Goal: Find contact information: Find contact information

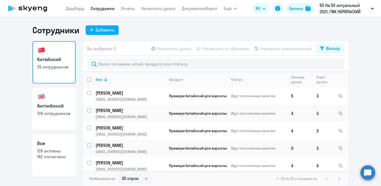
select select "30"
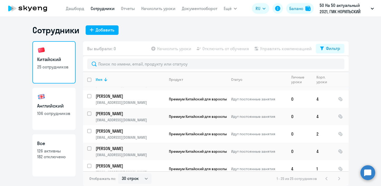
click at [57, 100] on link "Английский 106 сотрудников" at bounding box center [53, 109] width 43 height 42
select select "30"
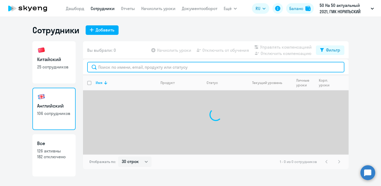
click at [131, 66] on input "text" at bounding box center [215, 67] width 257 height 11
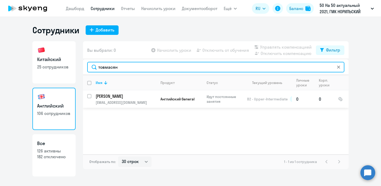
type input "товмасян"
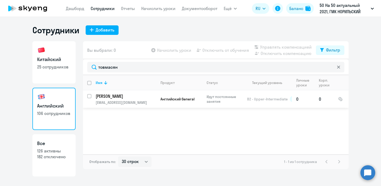
click at [104, 98] on p "[PERSON_NAME]" at bounding box center [126, 96] width 60 height 6
click at [118, 96] on p "[PERSON_NAME]" at bounding box center [126, 96] width 60 height 6
click at [154, 97] on p "[PERSON_NAME]" at bounding box center [126, 96] width 60 height 6
click at [146, 97] on p "[PERSON_NAME]" at bounding box center [126, 96] width 60 height 6
click at [92, 96] on td "Товмасян Георгий Гариевич gtovmasya@gmail.com" at bounding box center [124, 98] width 65 height 17
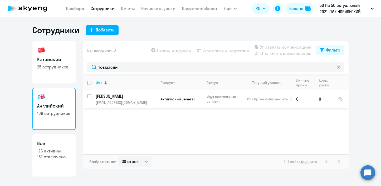
click at [90, 96] on input "select row 166987" at bounding box center [92, 99] width 11 height 11
checkbox input "true"
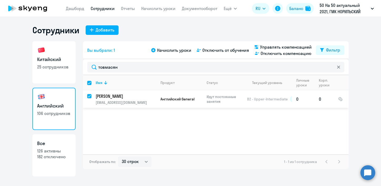
click at [143, 97] on p "[PERSON_NAME]" at bounding box center [126, 96] width 60 height 6
click at [143, 98] on p "[PERSON_NAME]" at bounding box center [126, 96] width 60 height 6
click at [278, 47] on span "Управлять компенсацией" at bounding box center [286, 47] width 52 height 6
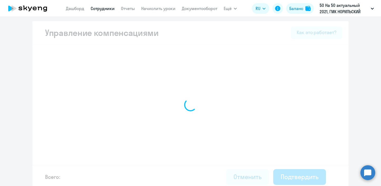
select select "MONTHLY"
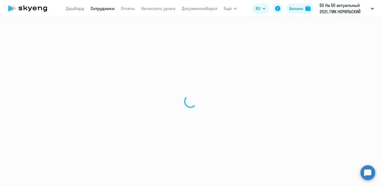
select select "30"
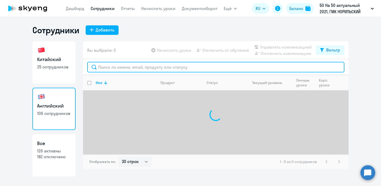
click at [123, 68] on input "text" at bounding box center [215, 67] width 257 height 11
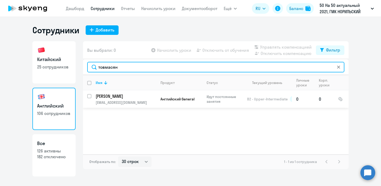
type input "товмасян"
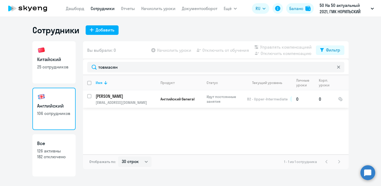
click at [205, 99] on td "Идут постоянные занятия" at bounding box center [223, 98] width 41 height 17
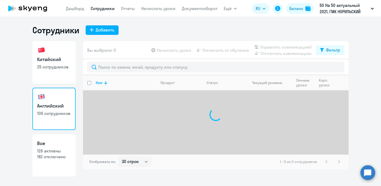
select select "30"
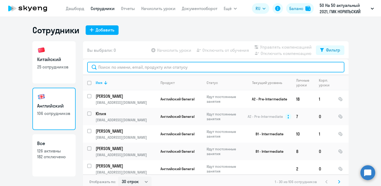
click at [121, 68] on input "text" at bounding box center [215, 67] width 257 height 11
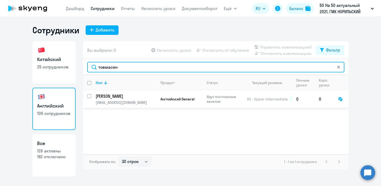
type input "товмасян"
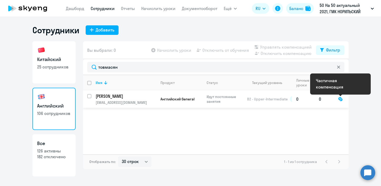
click at [339, 99] on div at bounding box center [340, 99] width 5 height 5
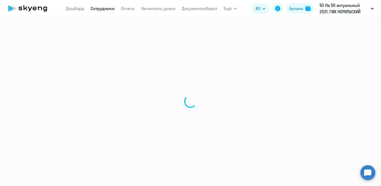
select select "english"
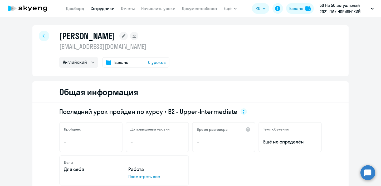
click at [40, 36] on div at bounding box center [44, 36] width 11 height 11
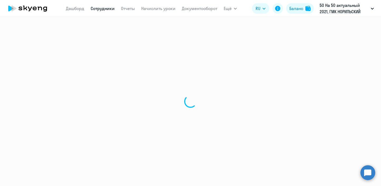
select select "30"
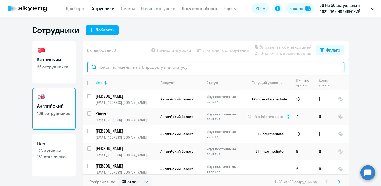
click at [114, 63] on input "text" at bounding box center [215, 67] width 257 height 11
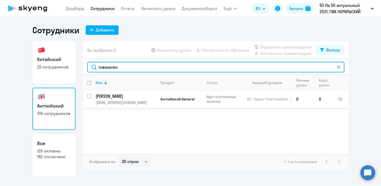
type input "товмасян"
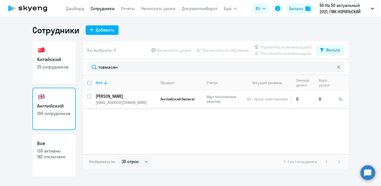
click at [90, 97] on input "select row 166987" at bounding box center [92, 99] width 11 height 11
checkbox input "true"
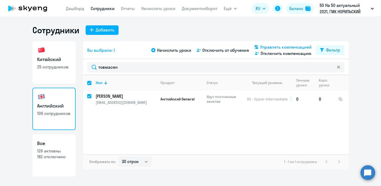
click at [263, 47] on span "Управлять компенсацией" at bounding box center [286, 47] width 52 height 6
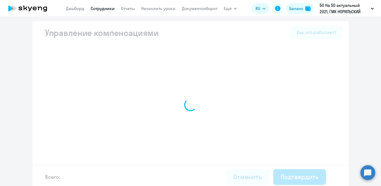
select select "MONTHLY"
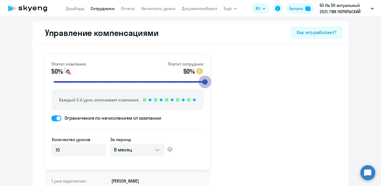
drag, startPoint x: 120, startPoint y: 81, endPoint x: 217, endPoint y: 81, distance: 97.6
click at [211, 81] on input "range" at bounding box center [129, 82] width 163 height 12
drag, startPoint x: 204, startPoint y: 83, endPoint x: 222, endPoint y: 80, distance: 17.8
click at [211, 80] on input "range" at bounding box center [129, 82] width 163 height 12
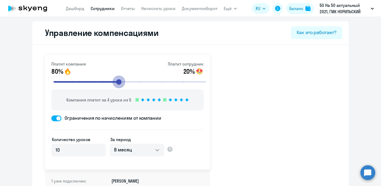
drag, startPoint x: 200, startPoint y: 82, endPoint x: 109, endPoint y: 84, distance: 90.7
type input "4"
click at [109, 84] on input "range" at bounding box center [129, 82] width 163 height 12
click at [148, 99] on icon at bounding box center [149, 99] width 3 height 3
click at [154, 99] on icon at bounding box center [155, 99] width 3 height 3
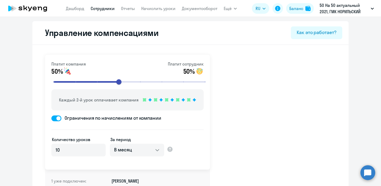
click at [104, 6] on link "Сотрудники" at bounding box center [103, 8] width 24 height 5
select select "30"
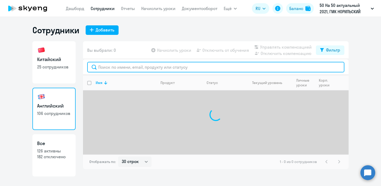
click at [140, 66] on input "text" at bounding box center [215, 67] width 257 height 11
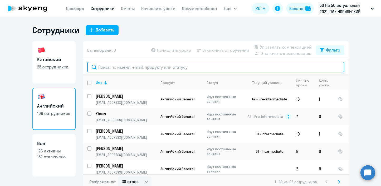
click at [142, 65] on input "text" at bounding box center [215, 67] width 257 height 11
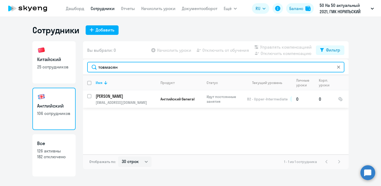
type input "товмасян"
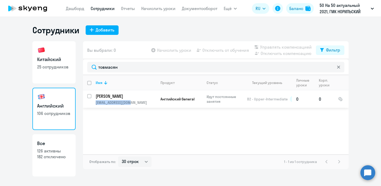
drag, startPoint x: 141, startPoint y: 102, endPoint x: 96, endPoint y: 103, distance: 45.1
click at [96, 103] on p "[EMAIL_ADDRESS][DOMAIN_NAME]" at bounding box center [126, 102] width 60 height 5
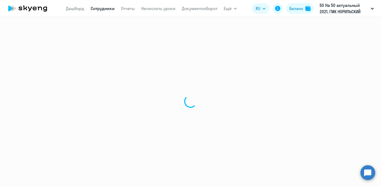
select select "english"
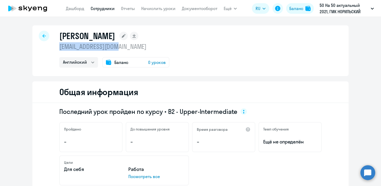
drag, startPoint x: 103, startPoint y: 49, endPoint x: 50, endPoint y: 48, distance: 53.0
click at [50, 48] on div "[PERSON_NAME] [EMAIL_ADDRESS][DOMAIN_NAME] Английский Баланс 0 уроков" at bounding box center [190, 50] width 316 height 51
copy p "[EMAIL_ADDRESS][DOMAIN_NAME]"
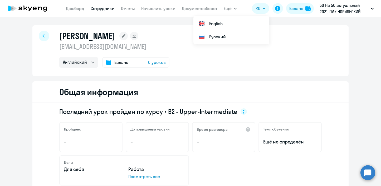
click at [46, 39] on div at bounding box center [44, 36] width 11 height 11
select select "30"
